Goal: Information Seeking & Learning: Learn about a topic

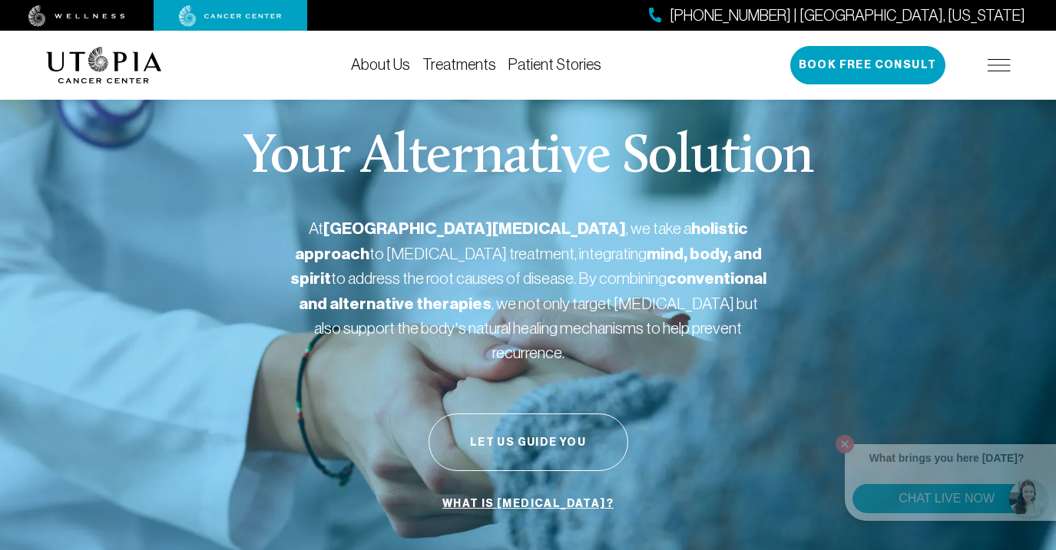
click at [351, 60] on link "About Us" at bounding box center [380, 64] width 59 height 17
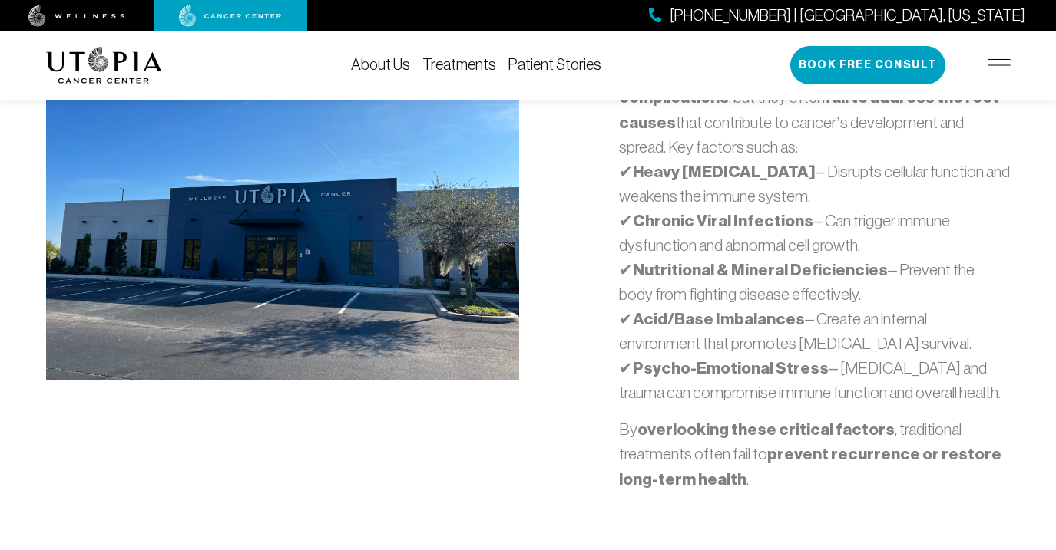
scroll to position [3720, 0]
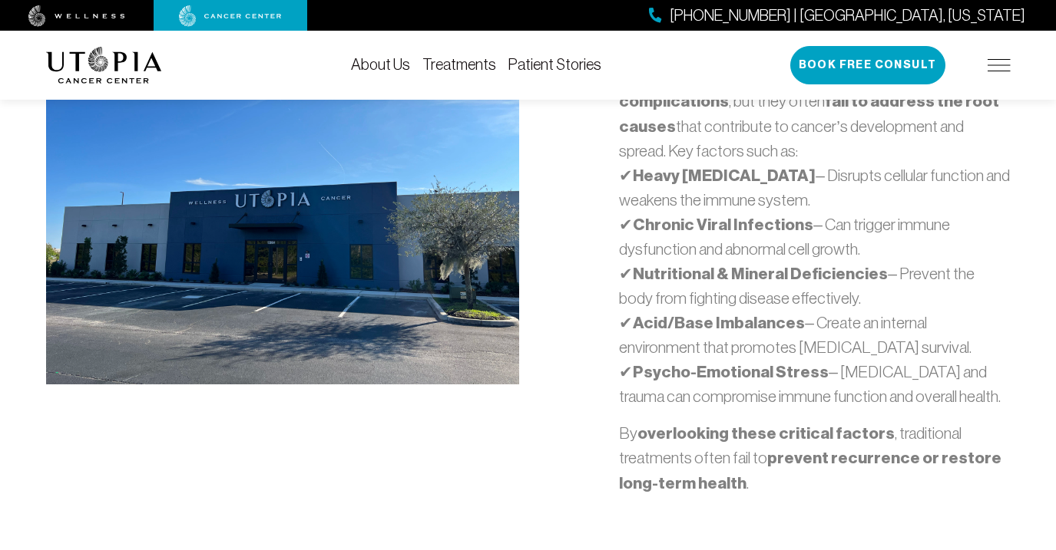
click at [351, 60] on link "About Us" at bounding box center [380, 64] width 59 height 17
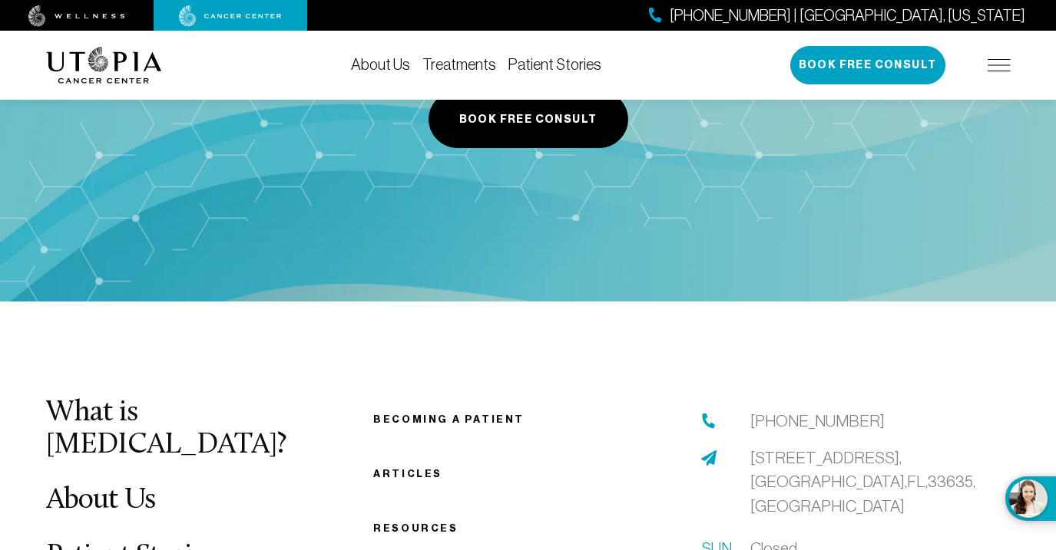
scroll to position [7762, 0]
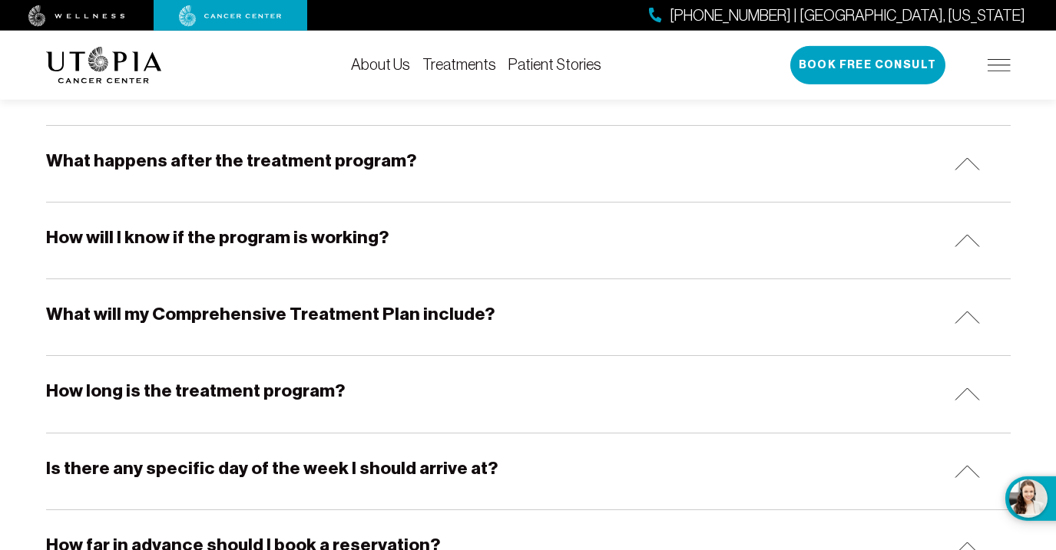
scroll to position [1132, 0]
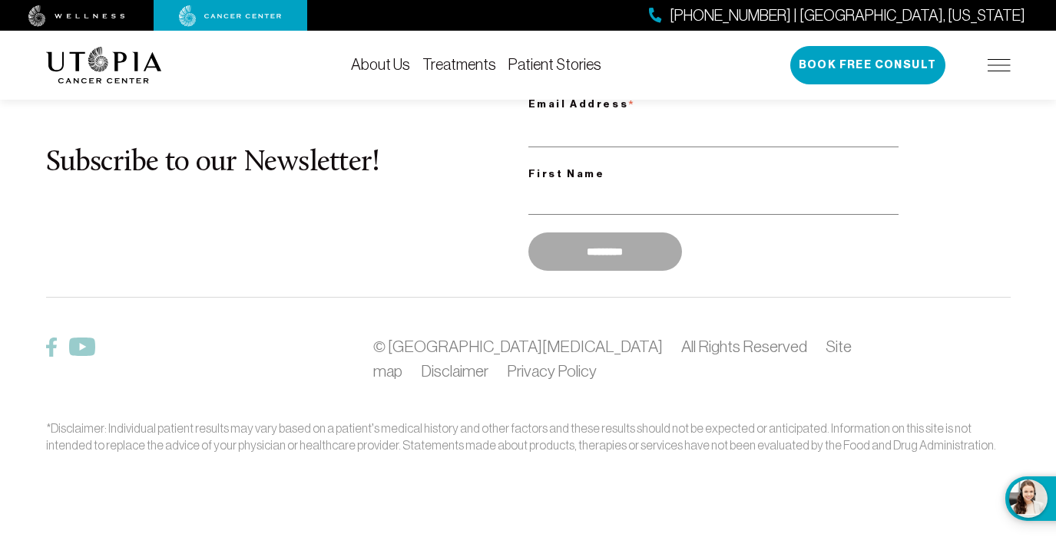
scroll to position [6239, 0]
